Goal: Information Seeking & Learning: Learn about a topic

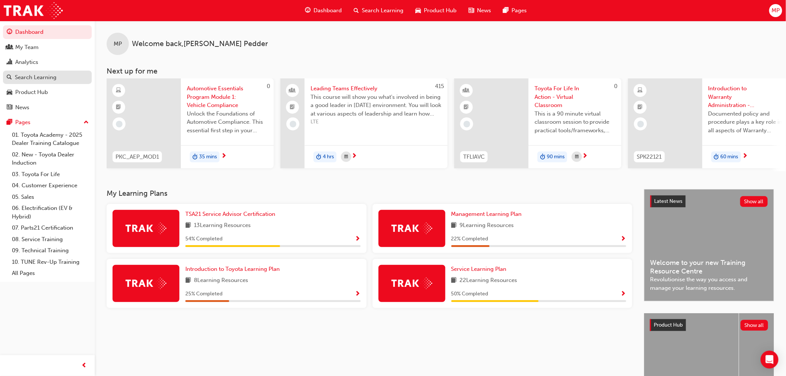
drag, startPoint x: 46, startPoint y: 80, endPoint x: 55, endPoint y: 78, distance: 9.1
click at [46, 80] on div "Search Learning" at bounding box center [36, 77] width 42 height 9
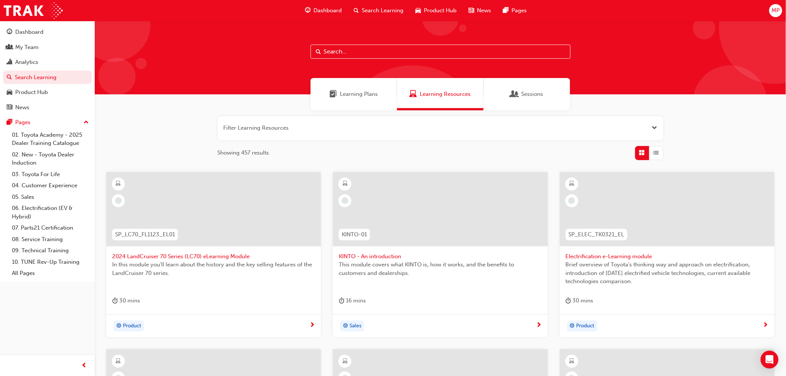
click at [344, 54] on input "text" at bounding box center [441, 52] width 260 height 14
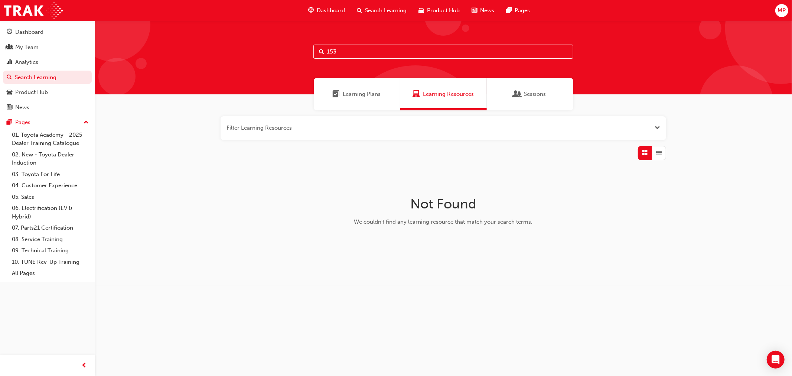
click at [328, 51] on input "153" at bounding box center [444, 52] width 260 height 14
drag, startPoint x: 360, startPoint y: 51, endPoint x: 282, endPoint y: 49, distance: 78.0
click at [282, 49] on div "CRO153" at bounding box center [444, 58] width 698 height 74
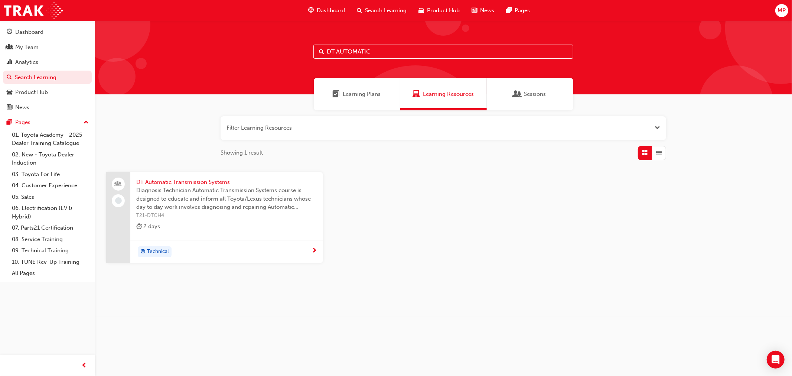
type input "DT AUTOMATIC"
click at [211, 192] on span "Diagnosis Technician Automatic Transmission Systems course is designed to educa…" at bounding box center [226, 198] width 181 height 25
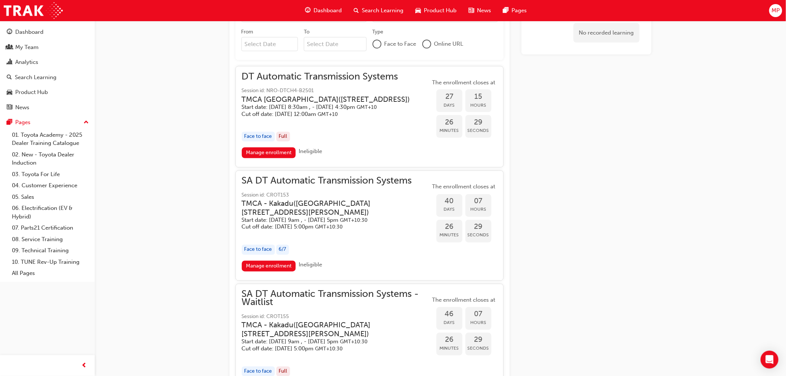
scroll to position [458, 0]
